Goal: Find specific page/section

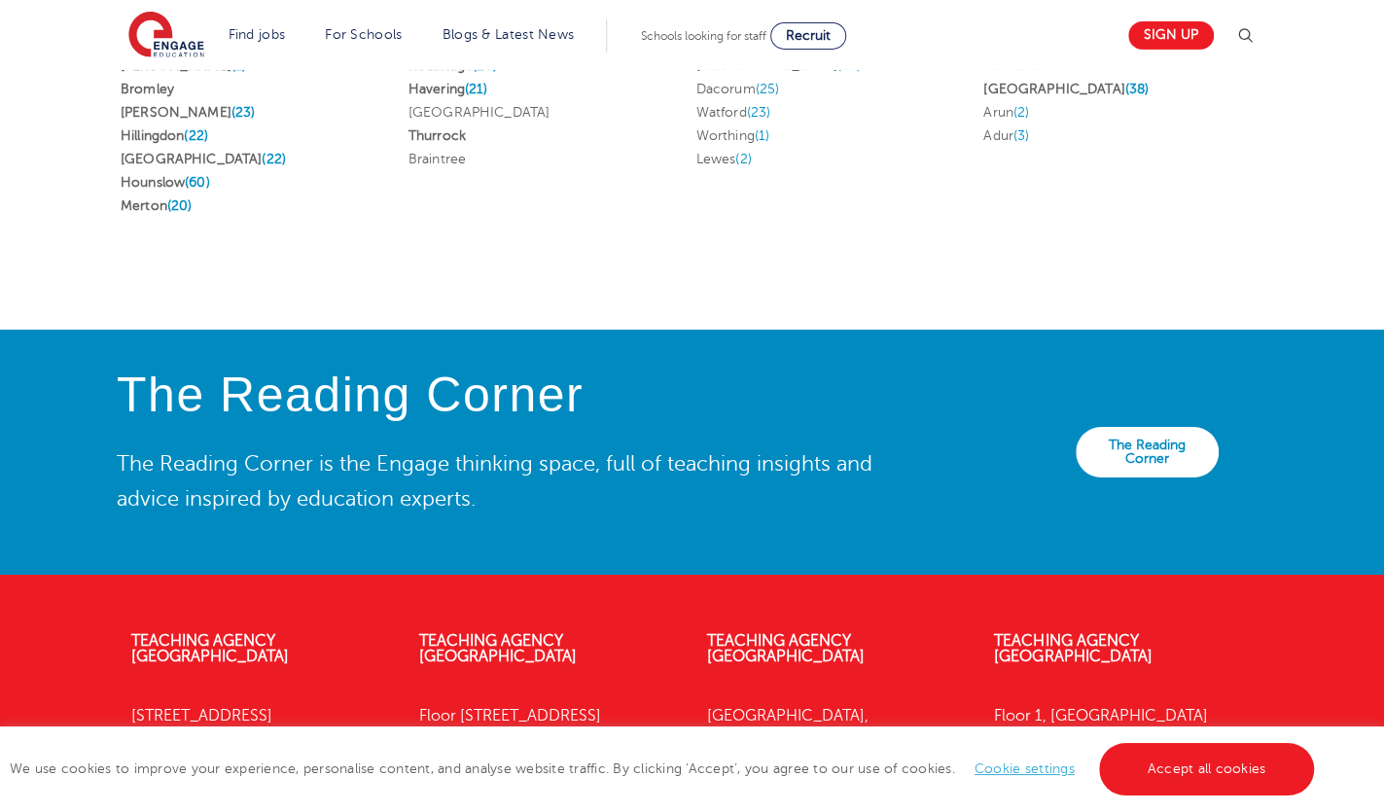
scroll to position [3669, 0]
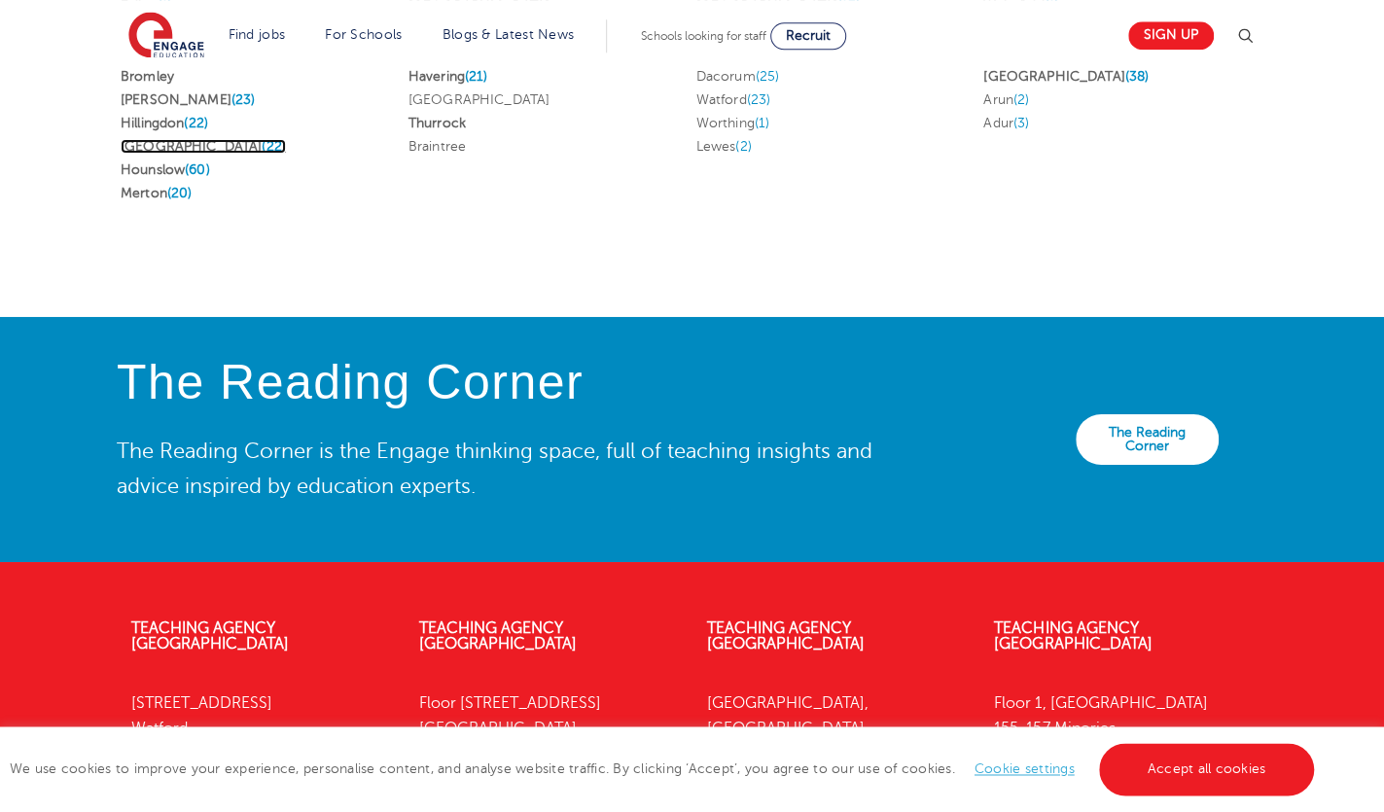
click at [197, 154] on link "Waltham Forest (22)" at bounding box center [203, 146] width 165 height 15
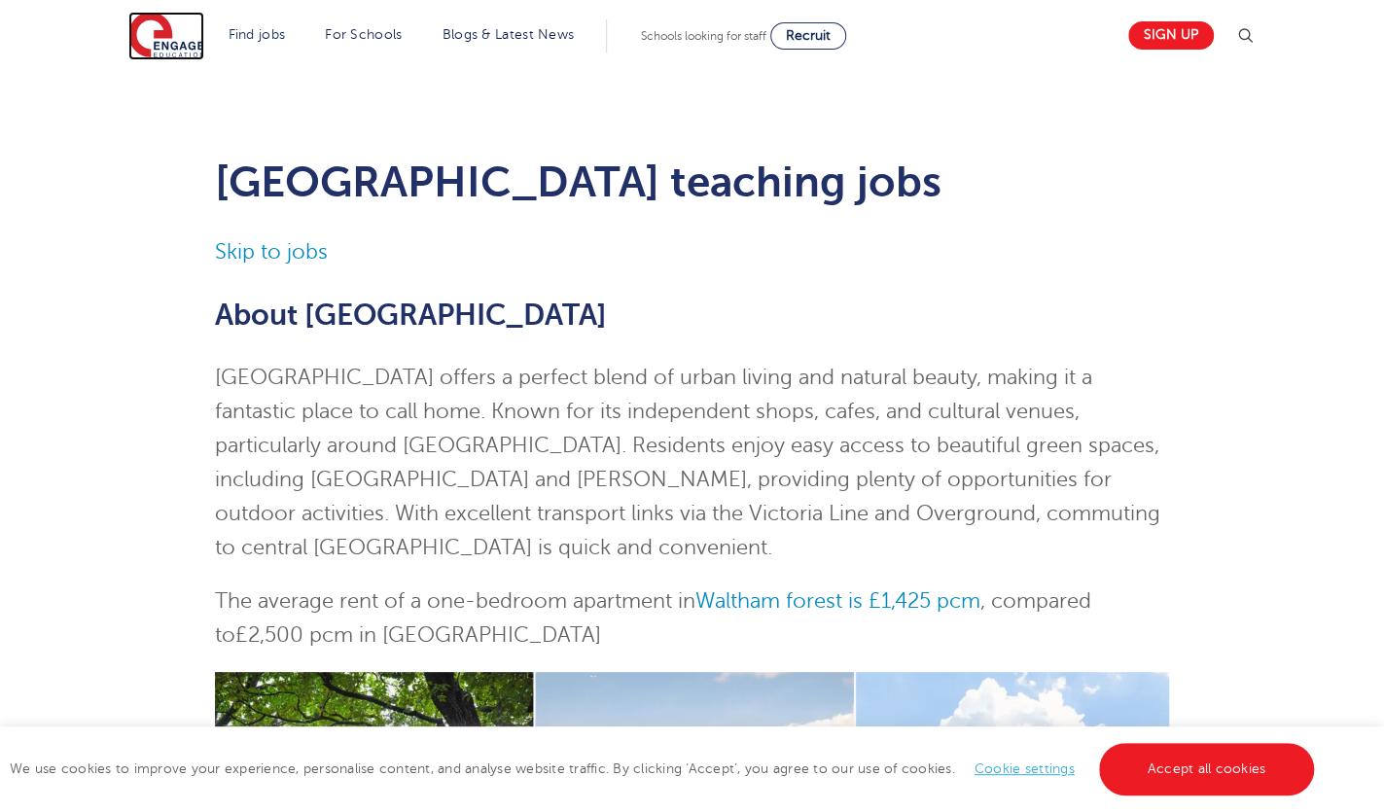
click at [167, 35] on img at bounding box center [166, 36] width 76 height 49
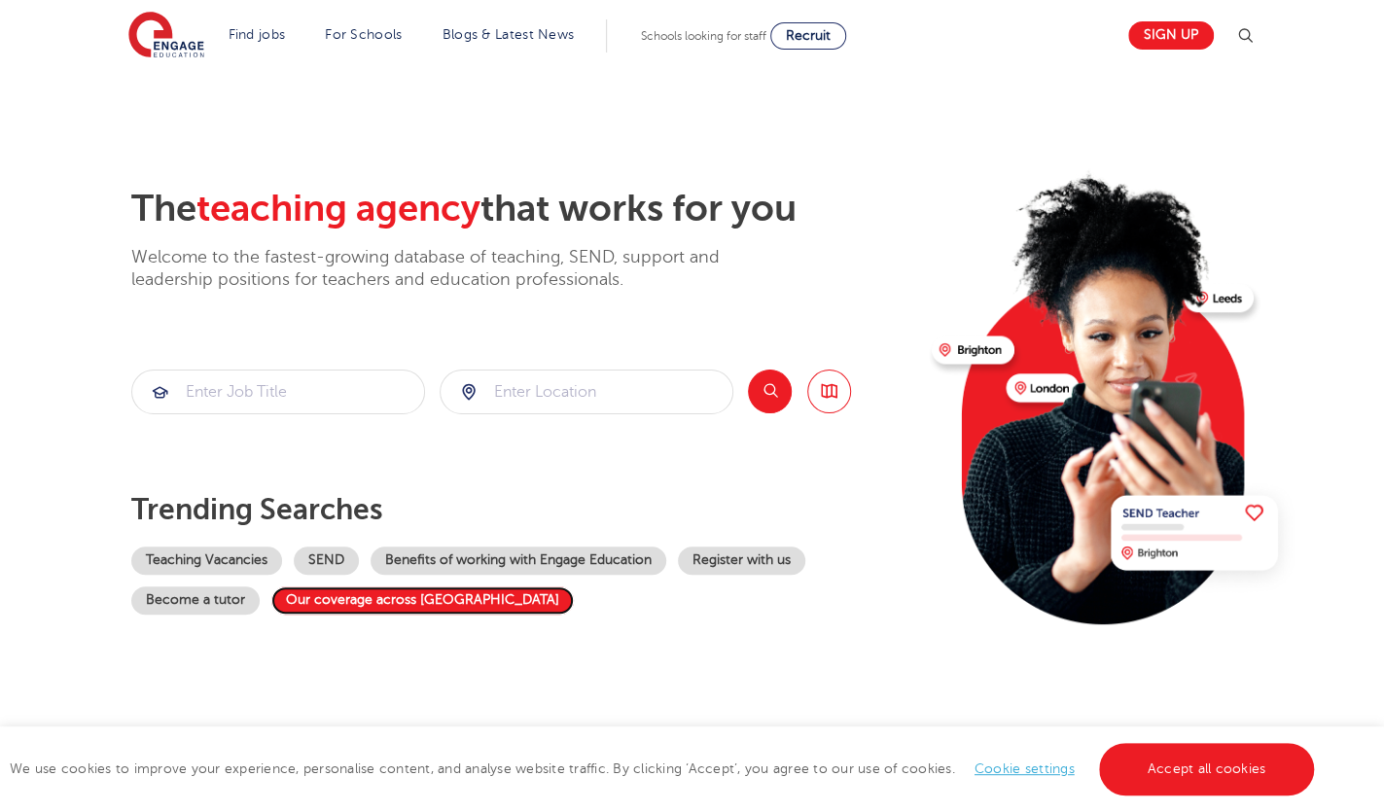
click at [435, 592] on link "Our coverage across [GEOGRAPHIC_DATA]" at bounding box center [422, 601] width 303 height 28
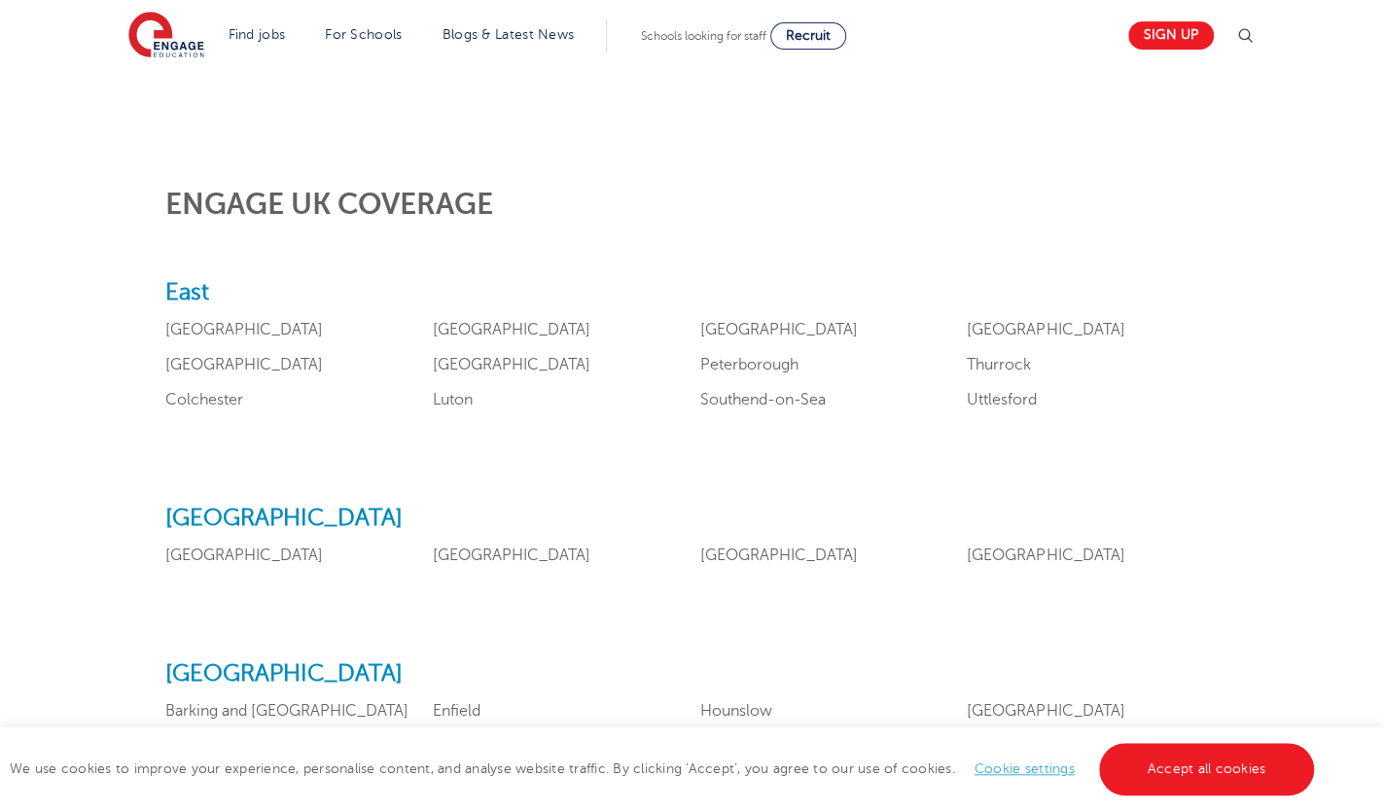
scroll to position [780, 0]
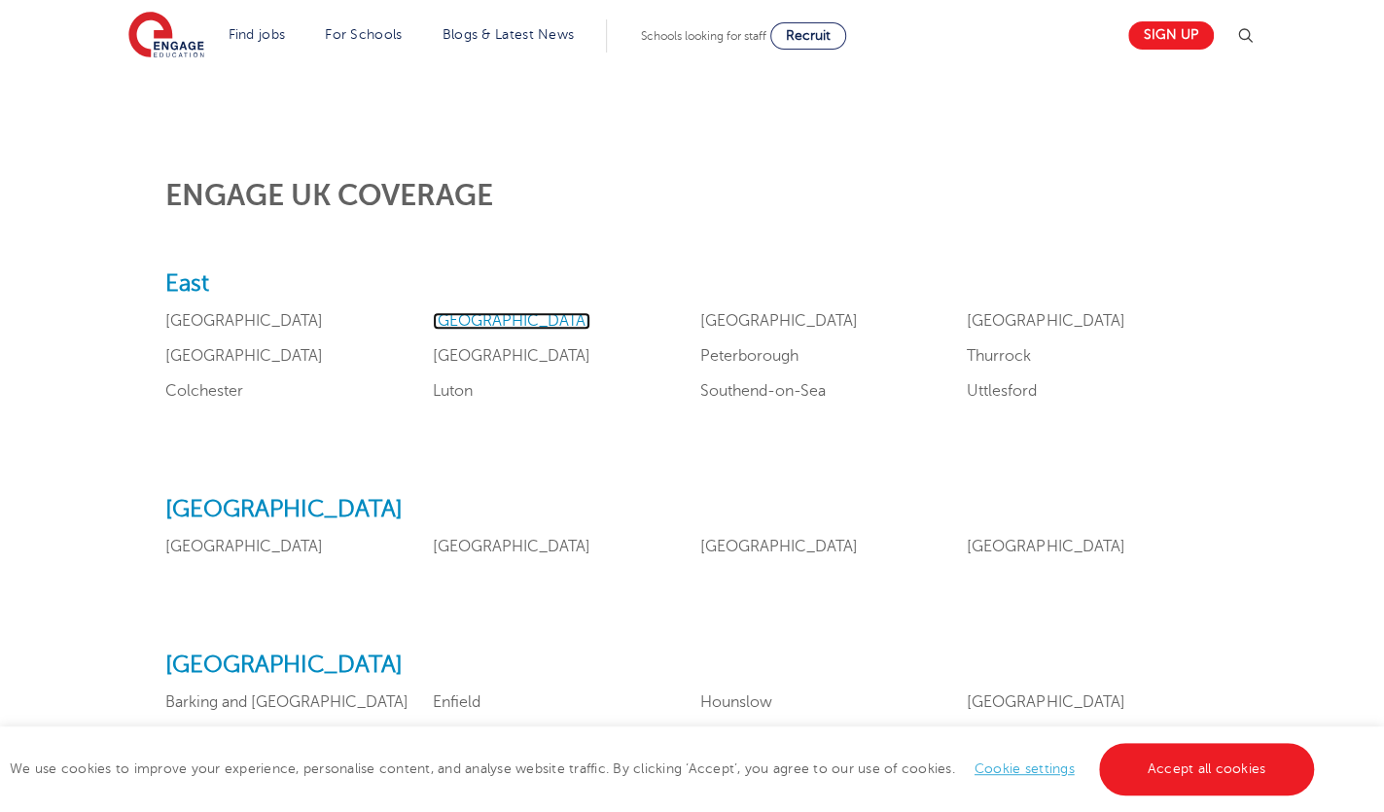
click at [457, 326] on link "Essex" at bounding box center [512, 321] width 158 height 18
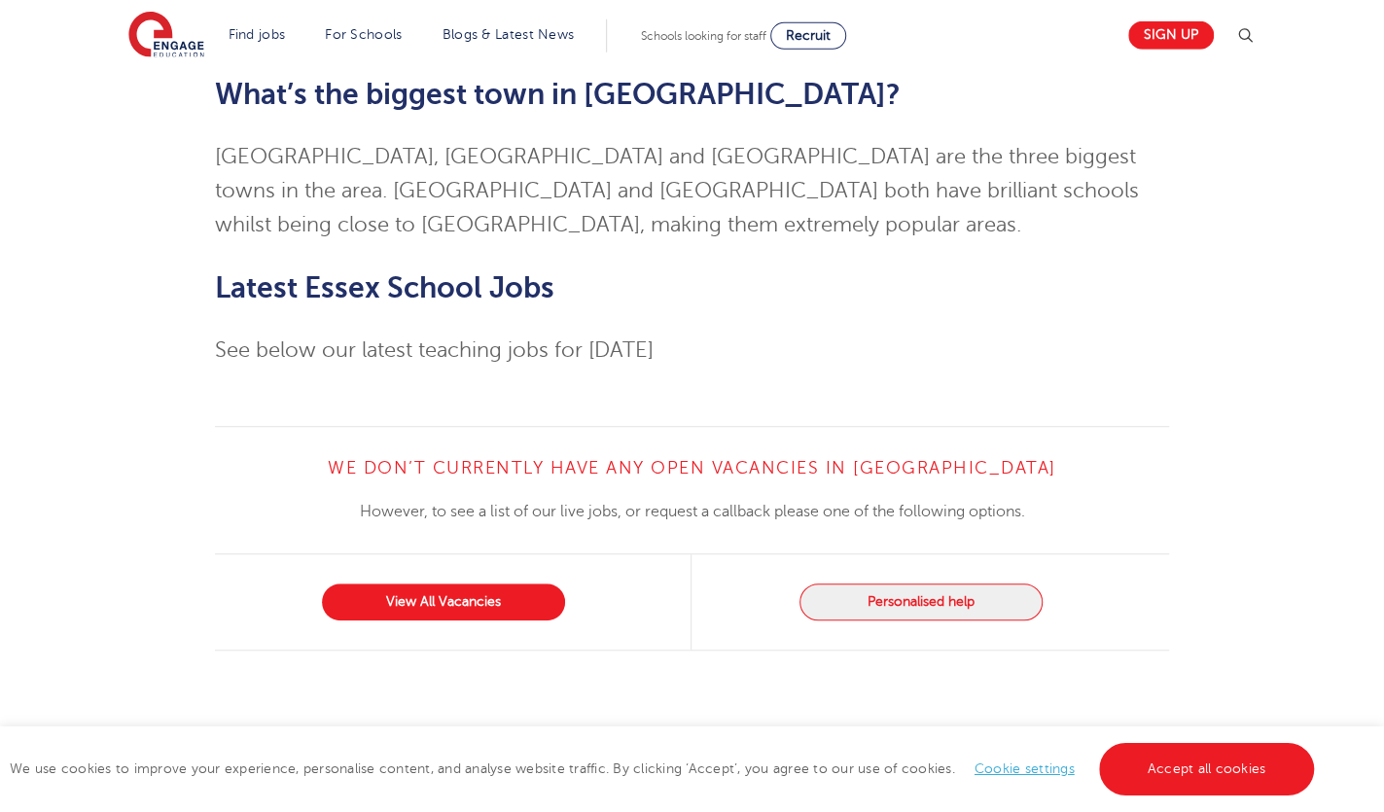
scroll to position [4645, 0]
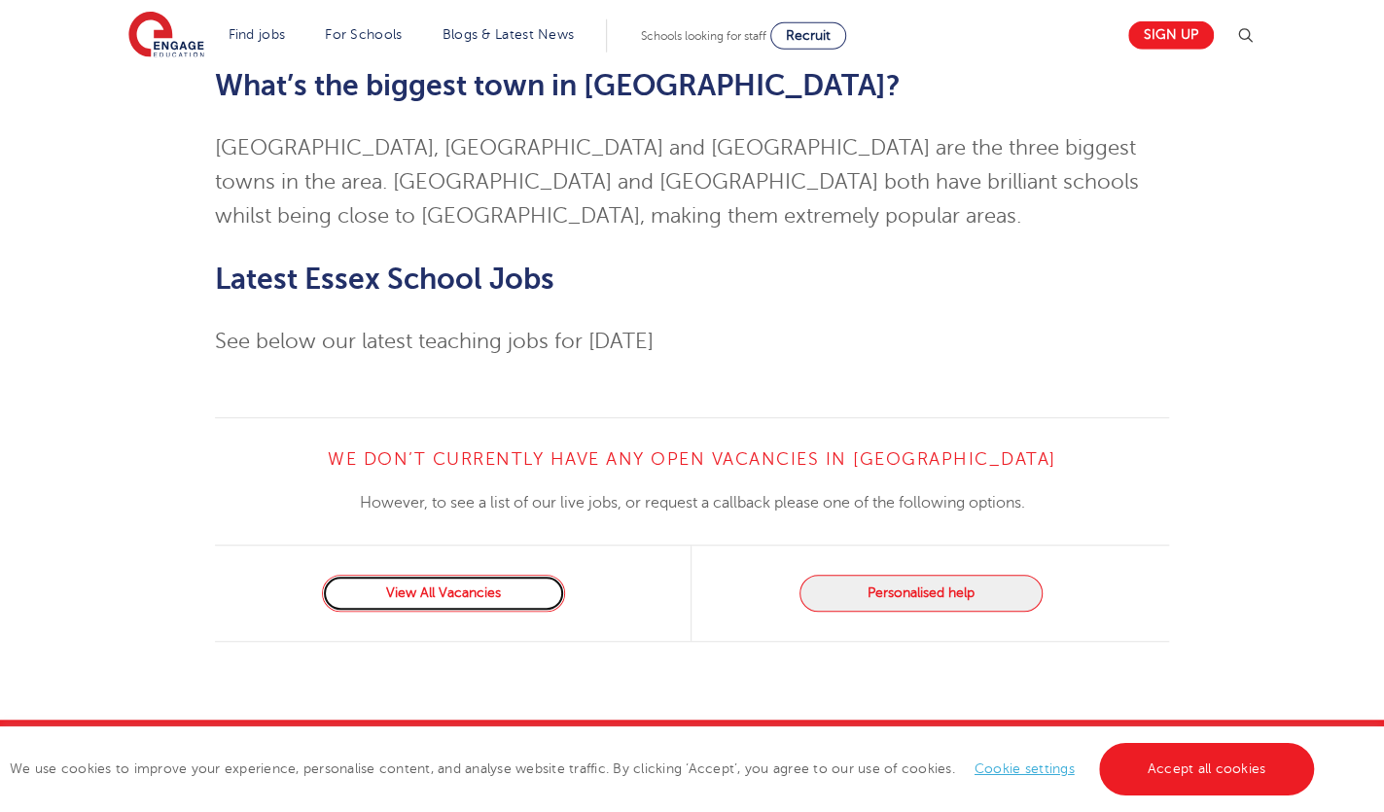
click at [433, 575] on link "View All Vacancies" at bounding box center [443, 593] width 243 height 37
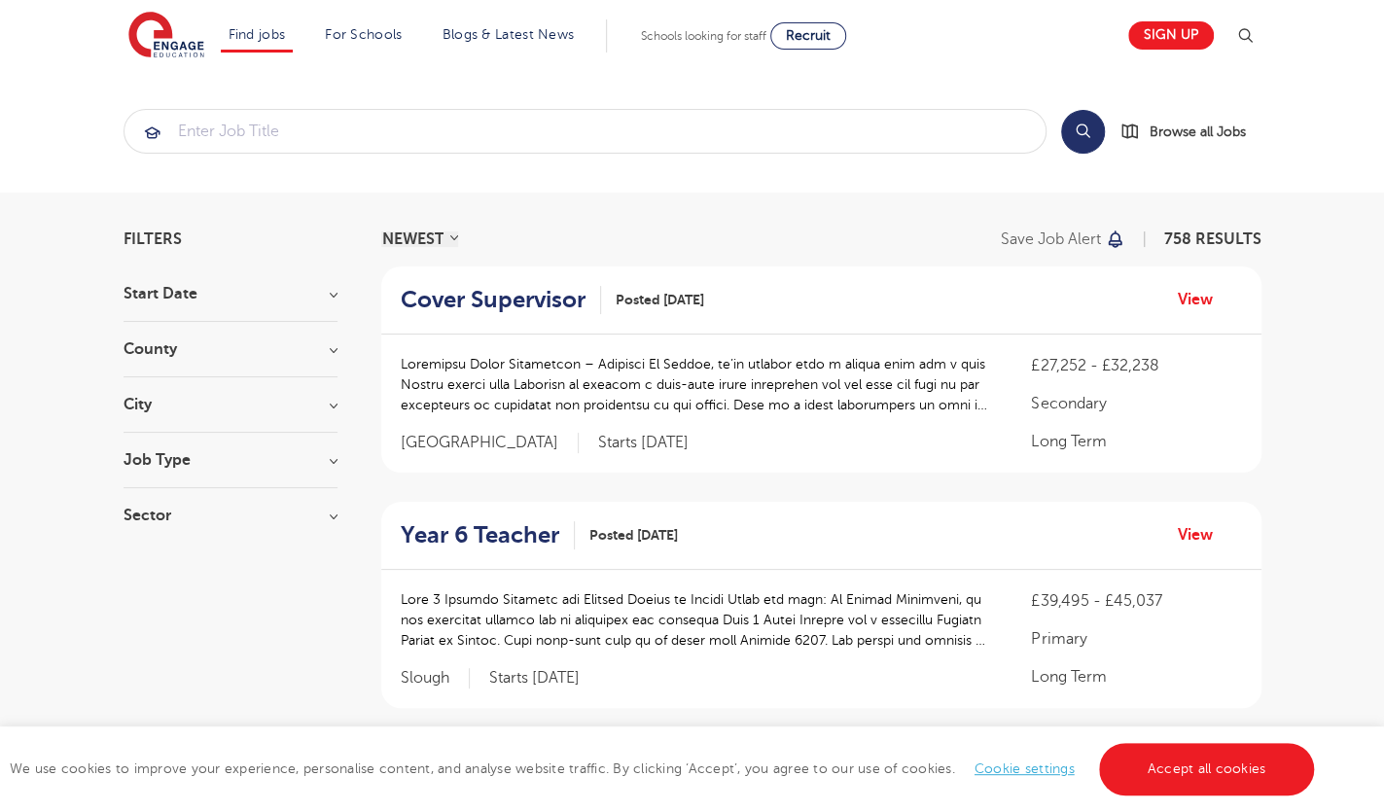
click at [180, 347] on h3 "County" at bounding box center [231, 349] width 214 height 16
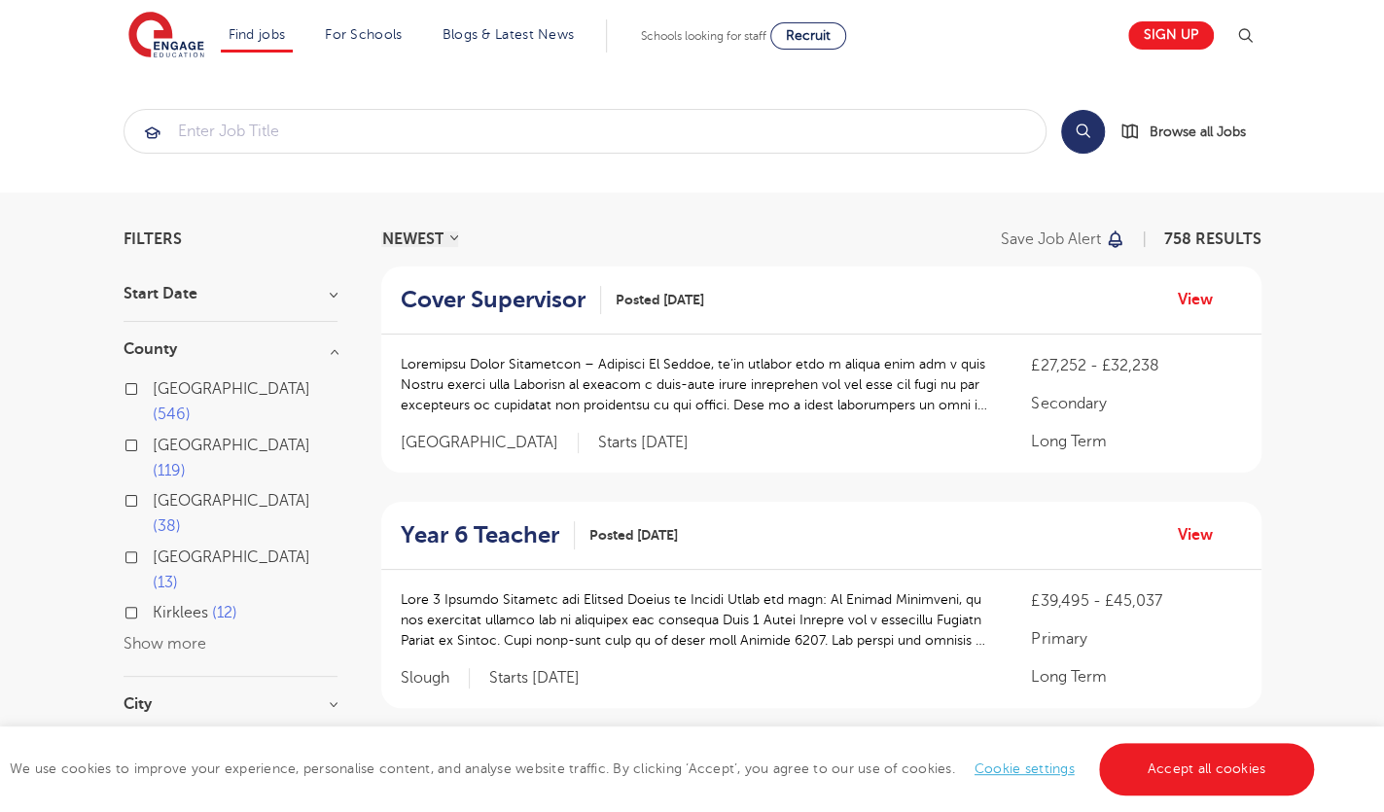
click at [170, 635] on button "Show more" at bounding box center [165, 644] width 83 height 18
